Goal: Information Seeking & Learning: Learn about a topic

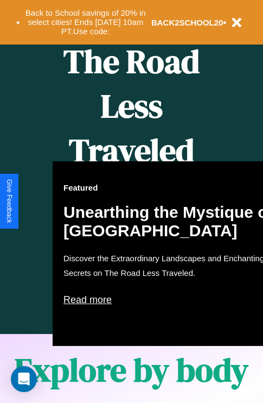
scroll to position [444, 0]
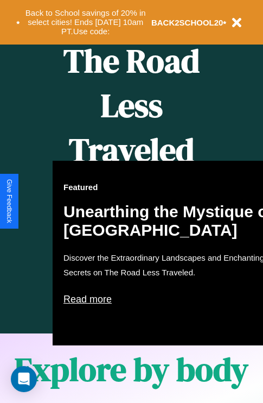
click at [131, 201] on div "Featured Unearthing the Mystique of [GEOGRAPHIC_DATA] Discover the Extraordinar…" at bounding box center [172, 253] width 239 height 185
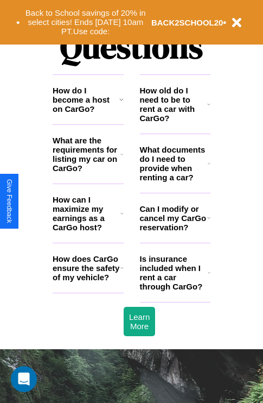
scroll to position [1315, 0]
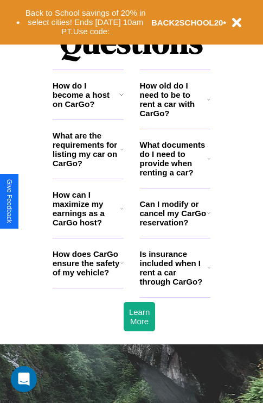
click at [175, 176] on h3 "What documents do I need to provide when renting a car?" at bounding box center [174, 158] width 68 height 37
click at [209, 163] on icon at bounding box center [209, 158] width 3 height 9
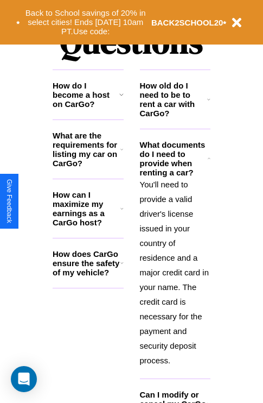
click at [175, 117] on h3 "How old do I need to be to rent a car with CarGo?" at bounding box center [174, 99] width 68 height 37
click at [122, 213] on icon at bounding box center [122, 208] width 3 height 9
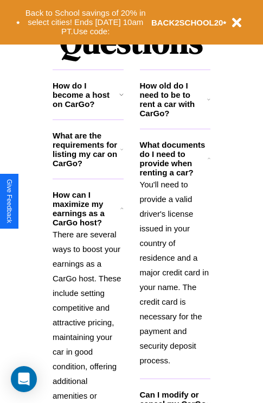
click at [88, 109] on h3 "How do I become a host on CarGo?" at bounding box center [86, 95] width 67 height 28
